Goal: Communication & Community: Answer question/provide support

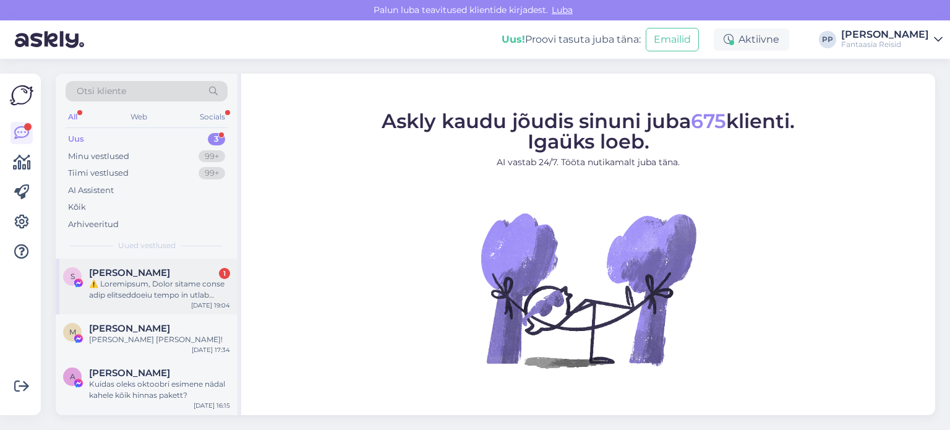
click at [144, 273] on span "[PERSON_NAME]" at bounding box center [129, 272] width 81 height 11
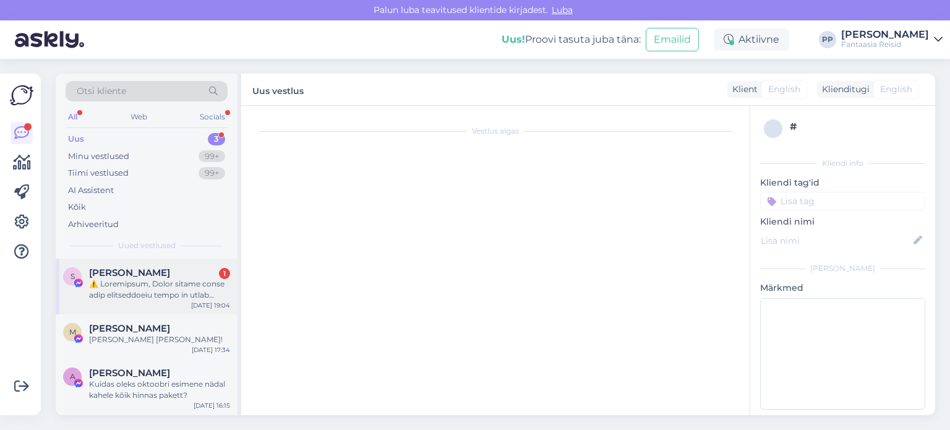
scroll to position [26, 0]
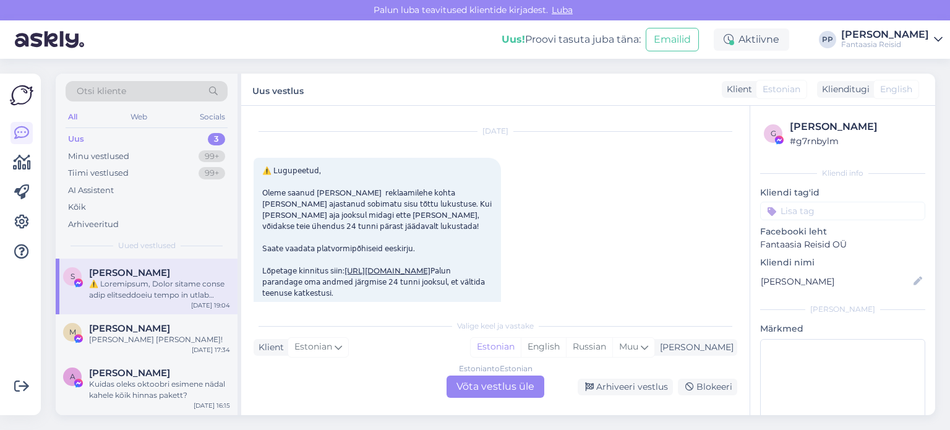
click at [505, 386] on div "Estonian to Estonian Võta vestlus üle" at bounding box center [496, 387] width 98 height 22
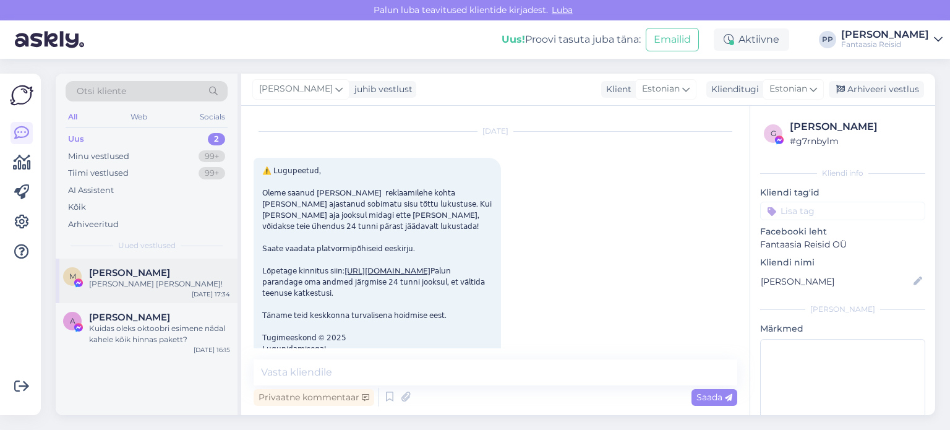
click at [181, 269] on div "[PERSON_NAME]" at bounding box center [159, 272] width 141 height 11
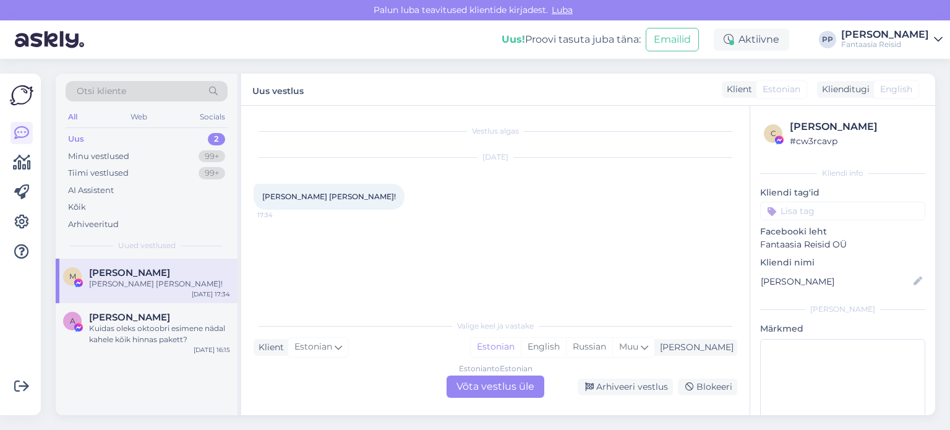
click at [507, 388] on div "Estonian to Estonian Võta vestlus üle" at bounding box center [496, 387] width 98 height 22
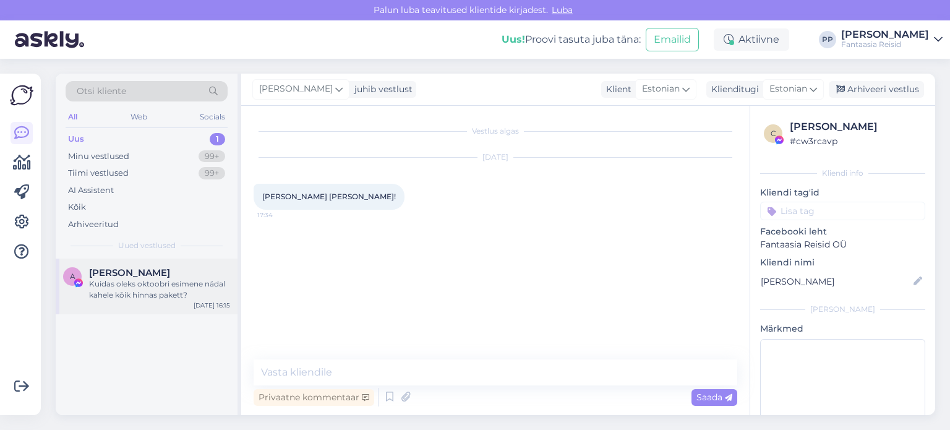
click at [189, 276] on div "[PERSON_NAME]" at bounding box center [159, 272] width 141 height 11
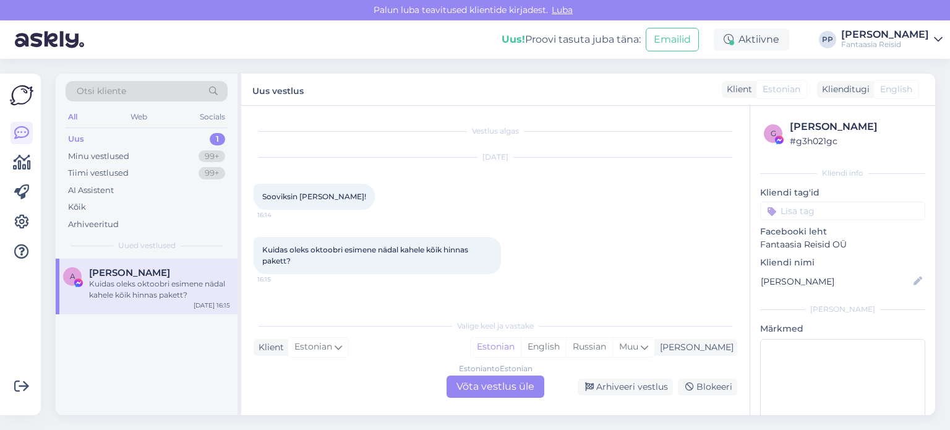
click at [494, 383] on div "Estonian to Estonian Võta vestlus üle" at bounding box center [496, 387] width 98 height 22
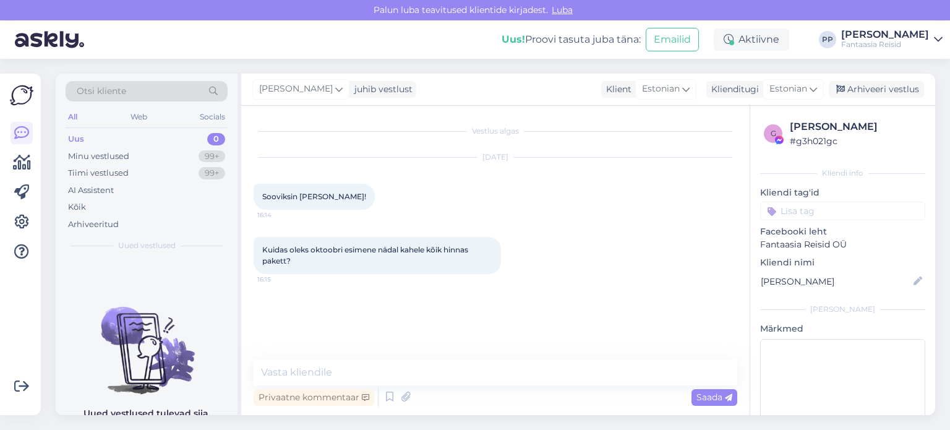
click at [389, 358] on div "Vestlus algas [DATE] Sooviksin [PERSON_NAME]! 16:14 Kuidas oleks oktoobri esime…" at bounding box center [495, 260] width 509 height 309
click at [385, 366] on textarea at bounding box center [496, 372] width 484 height 26
type textarea "[PERSON_NAME]"
type textarea "Tere"
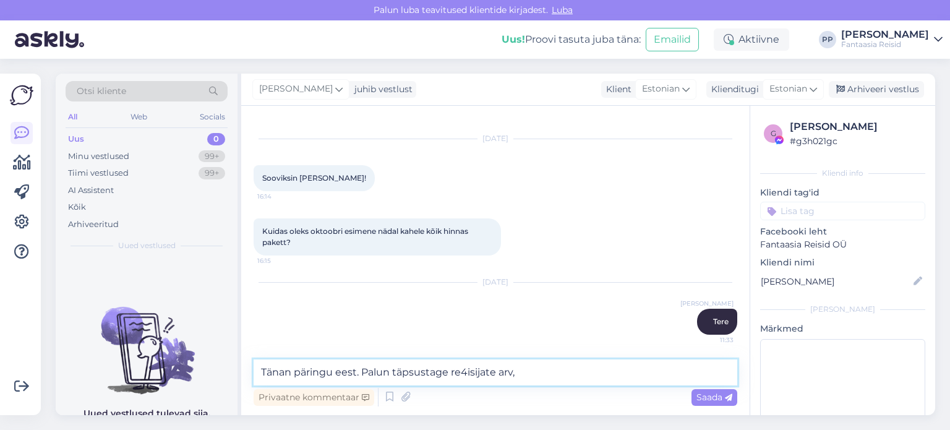
click at [466, 371] on textarea "Tänan päringu eest. Palun täpsustage re4isijate arv," at bounding box center [496, 372] width 484 height 26
click at [520, 371] on textarea "Tänan päringu eest. Palun täpsustage reisijate arv," at bounding box center [496, 372] width 484 height 26
type textarea "Tänan päringu eest. Palun täpsustage reisijate arv, oma soove, hinnapiirang ja …"
